Goal: Information Seeking & Learning: Learn about a topic

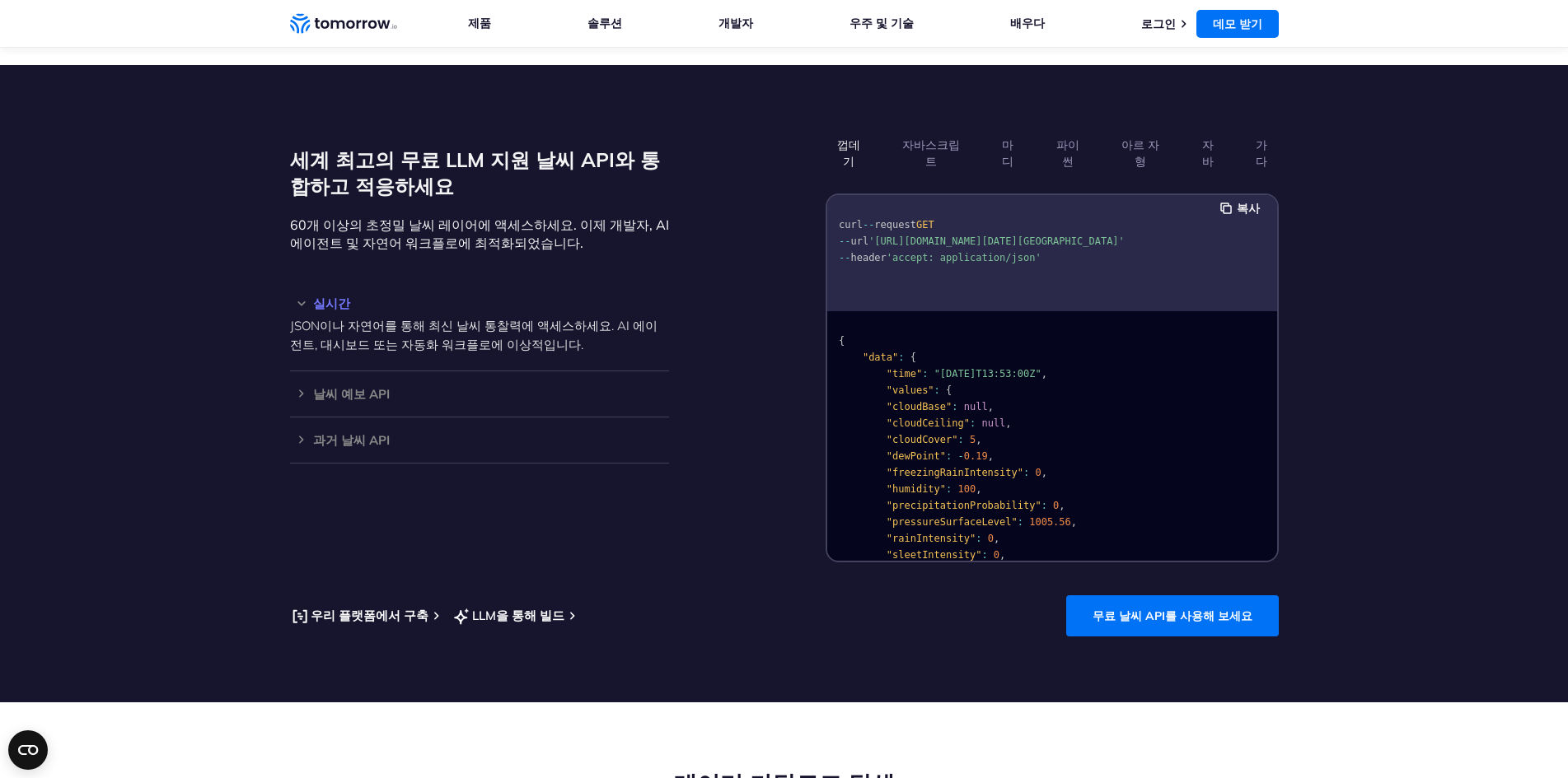
scroll to position [1283, 0]
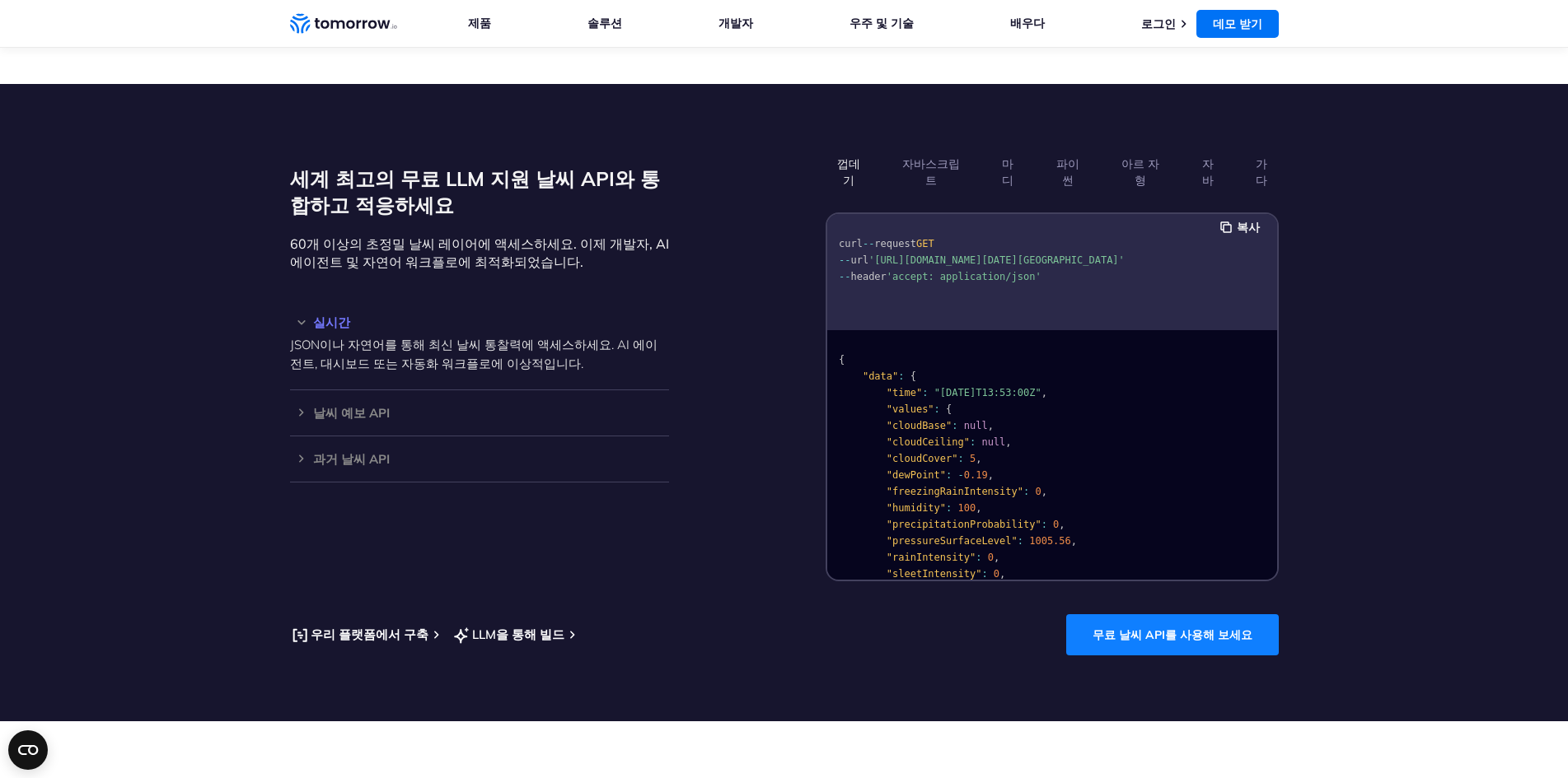
click at [1241, 628] on font "무료 날씨 API를 사용해 보세요" at bounding box center [1172, 635] width 160 height 14
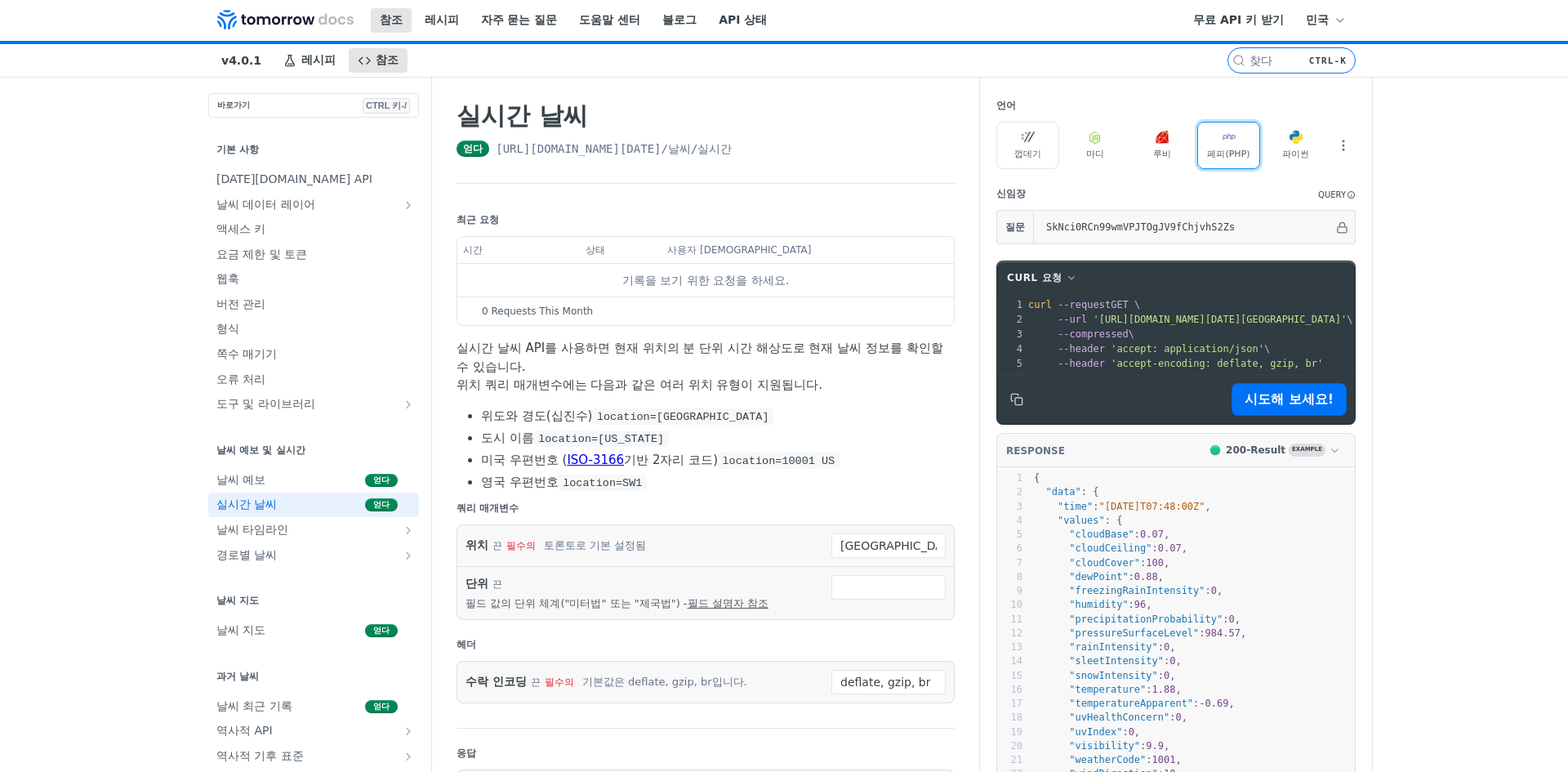
click at [1250, 160] on font "페피(PHP)" at bounding box center [1228, 154] width 42 height 11
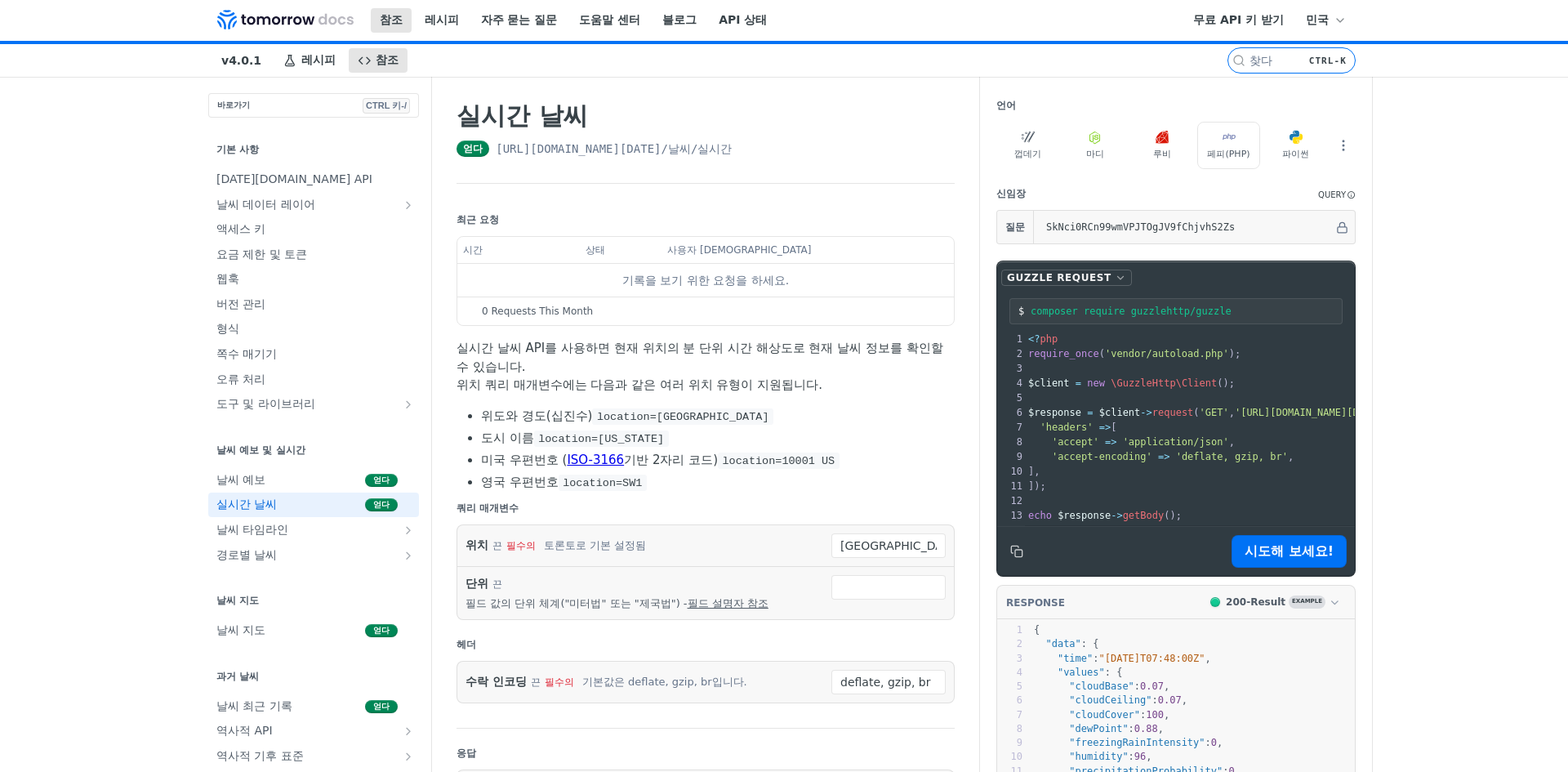
click at [1112, 286] on span "Guzzle Request" at bounding box center [1059, 277] width 104 height 14
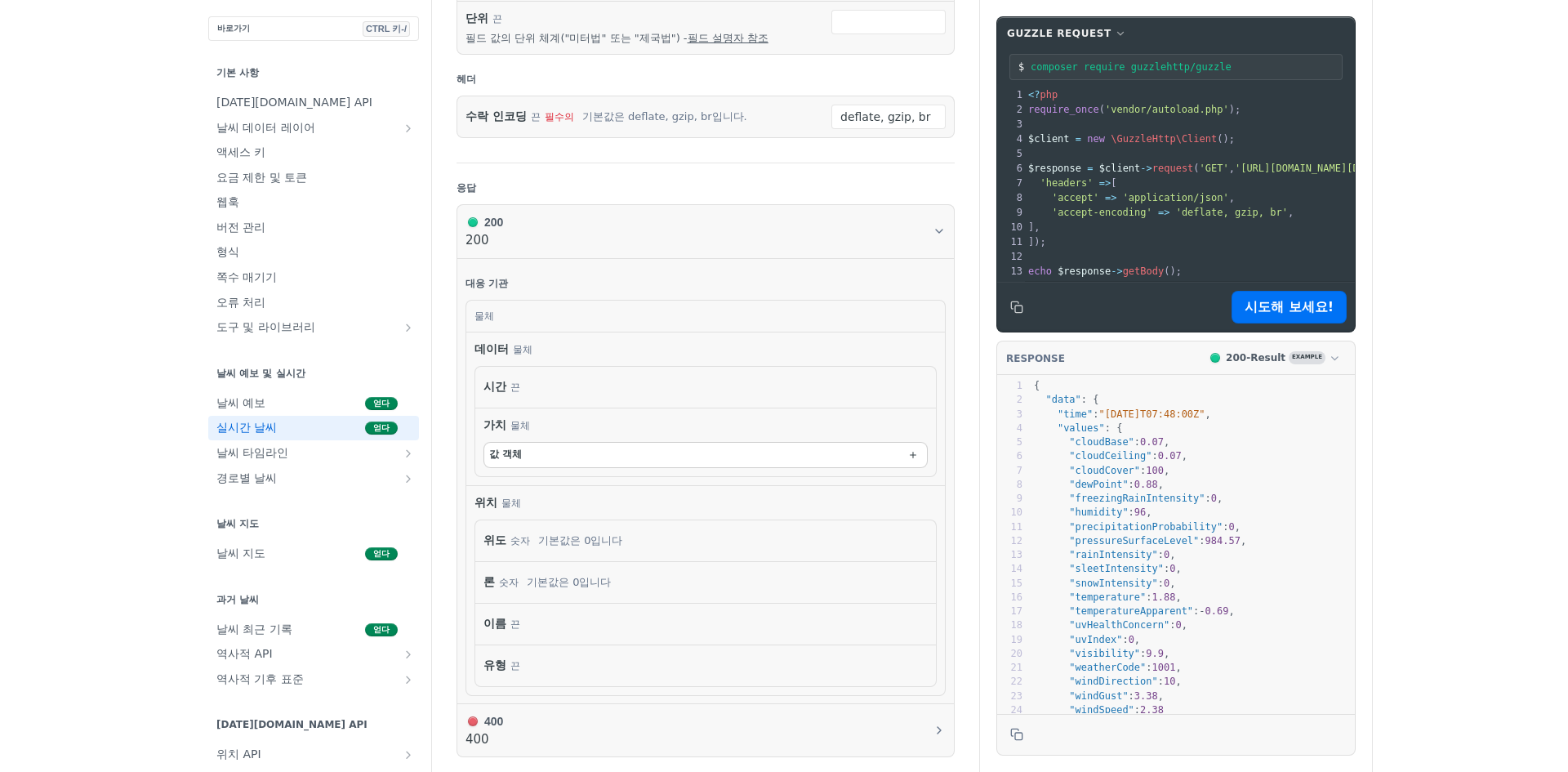
scroll to position [654, 0]
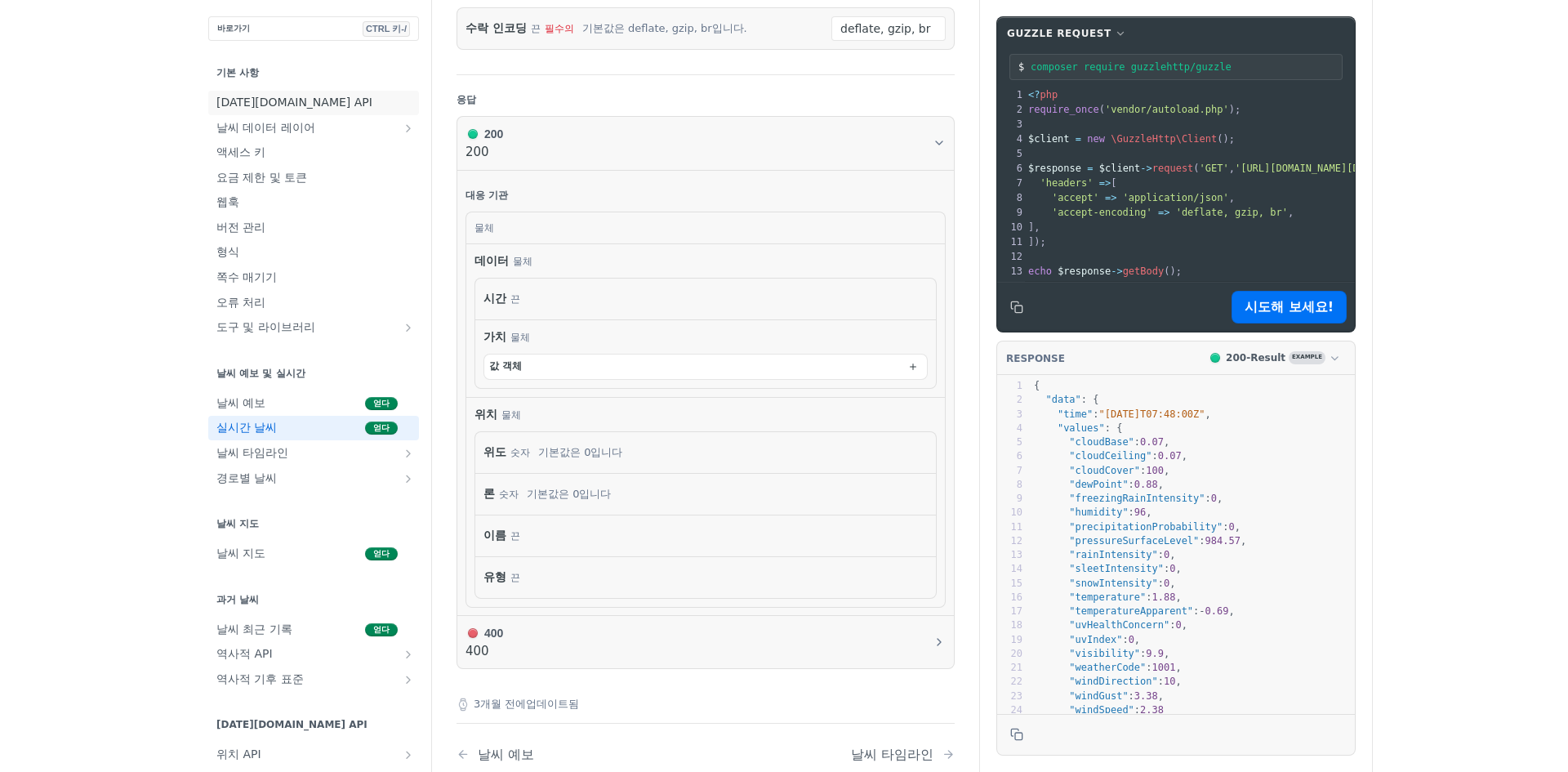
click at [217, 99] on font "[DATE][DOMAIN_NAME] API" at bounding box center [294, 102] width 156 height 13
